Goal: Browse casually

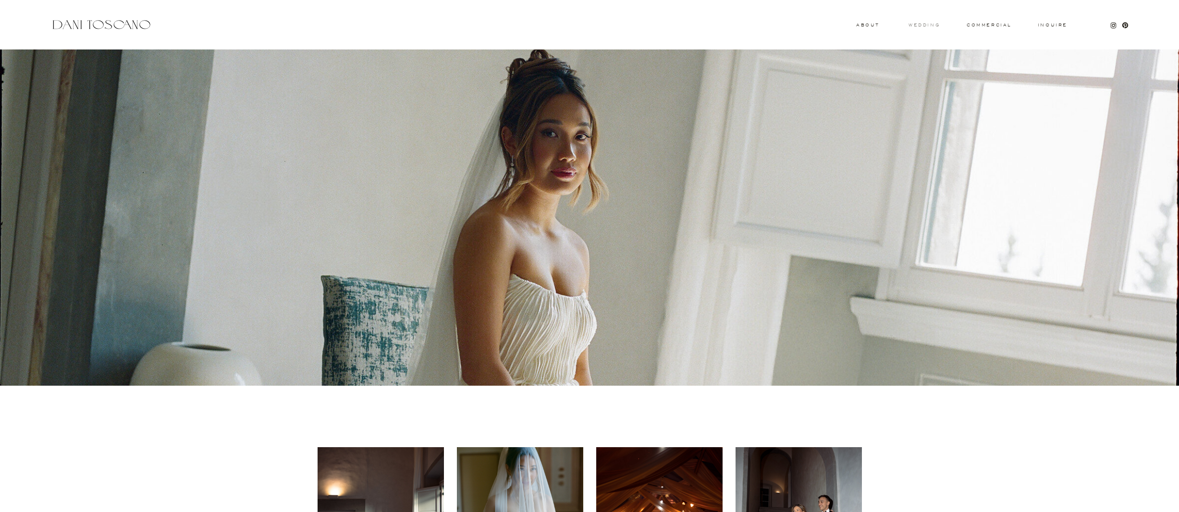
click at [930, 26] on h3 "wedding" at bounding box center [924, 24] width 31 height 3
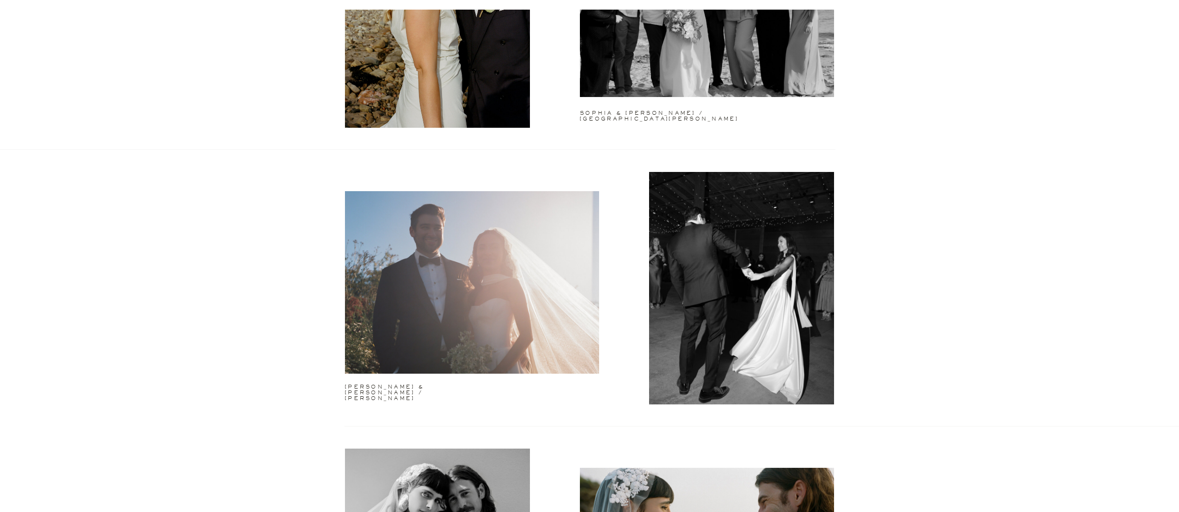
scroll to position [1837, 0]
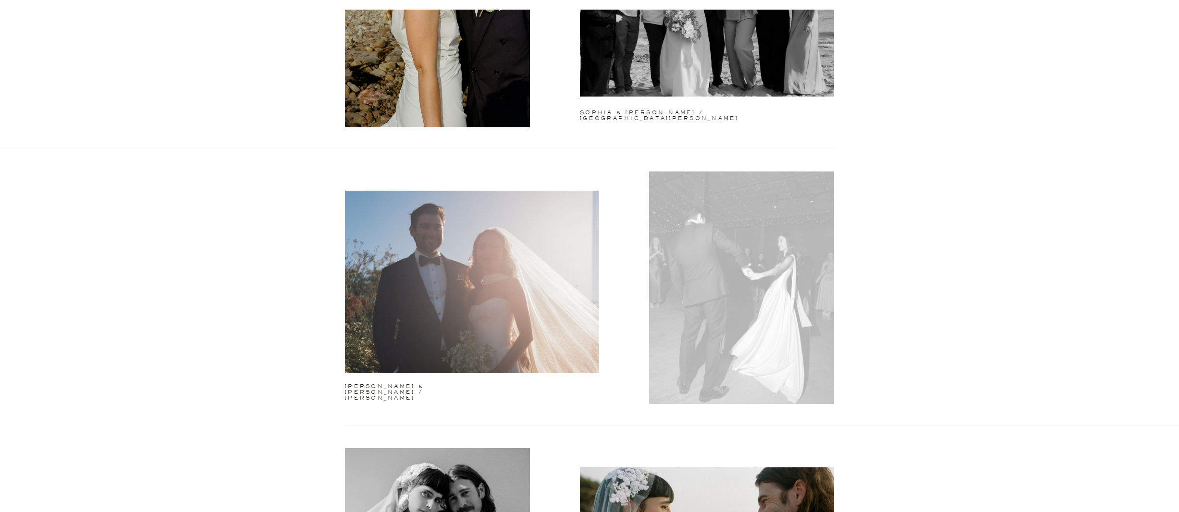
click at [764, 247] on div at bounding box center [741, 288] width 185 height 233
